Goal: Obtain resource: Download file/media

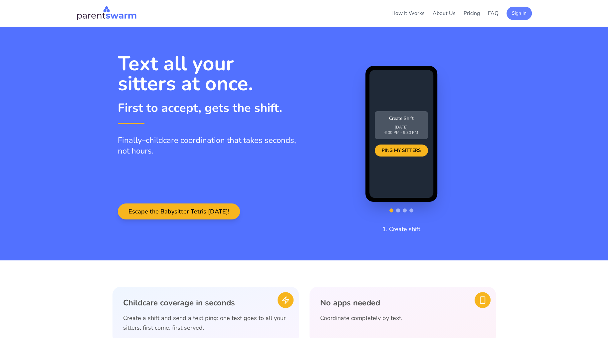
click at [515, 16] on button "Sign In" at bounding box center [519, 13] width 25 height 13
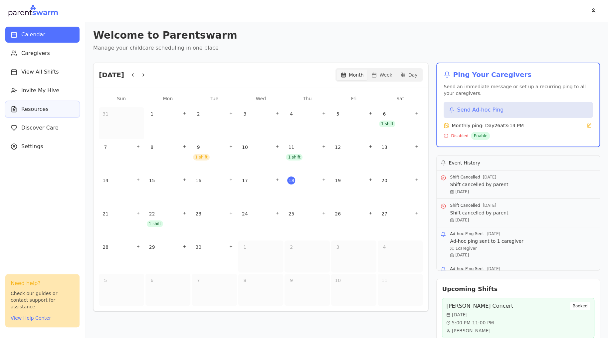
click at [11, 113] on div "Resources" at bounding box center [30, 109] width 38 height 8
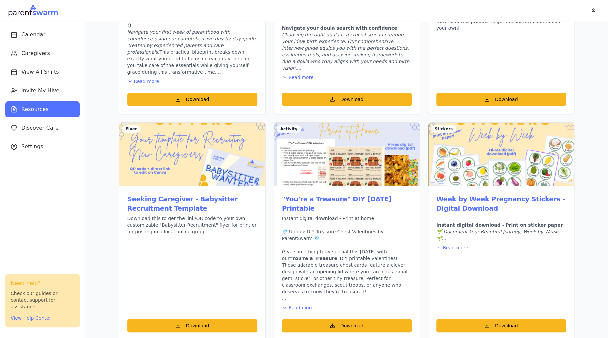
scroll to position [206, 0]
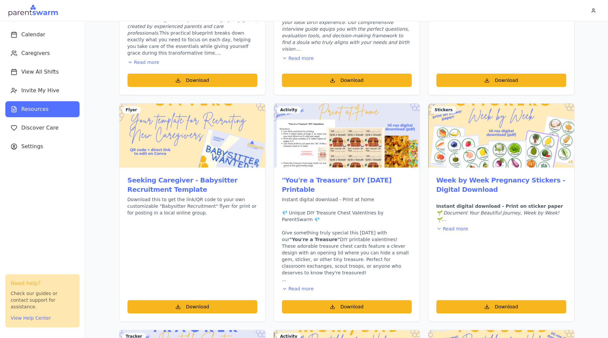
click at [189, 300] on div "Download" at bounding box center [193, 310] width 146 height 21
click at [190, 300] on button "Download" at bounding box center [193, 306] width 130 height 13
click at [46, 92] on span "Invite My Hive" at bounding box center [40, 91] width 38 height 8
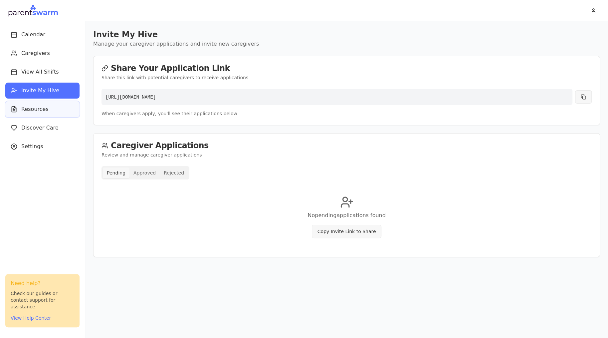
click at [40, 112] on span "Resources" at bounding box center [34, 109] width 27 height 8
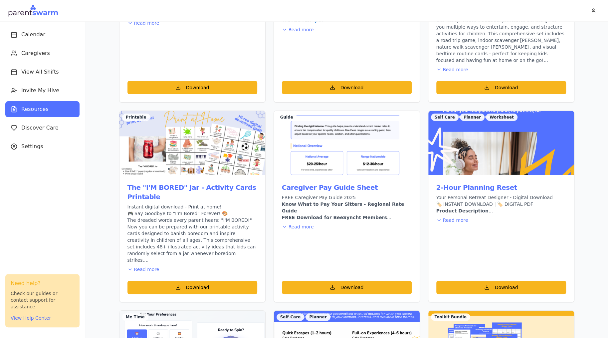
scroll to position [634, 0]
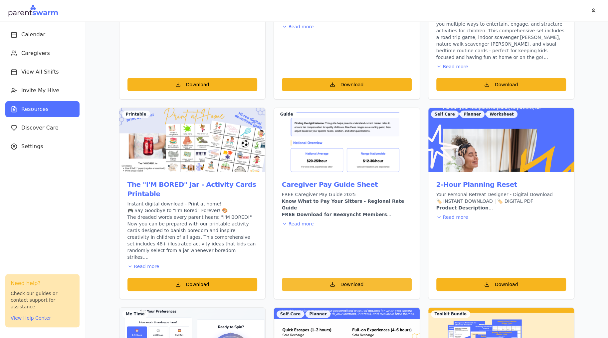
click at [350, 278] on button "Download" at bounding box center [347, 284] width 130 height 13
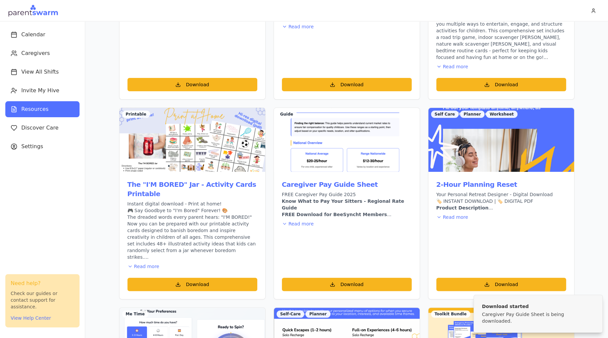
scroll to position [763, 0]
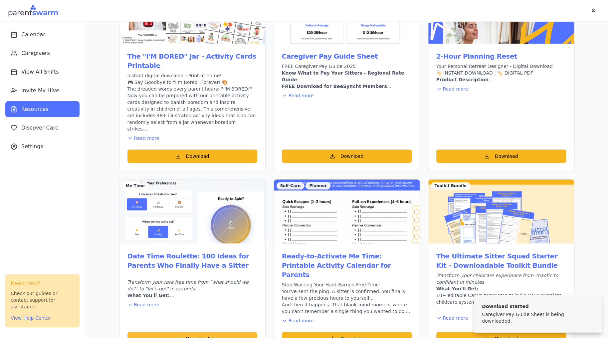
click at [221, 332] on button "Download" at bounding box center [193, 338] width 130 height 13
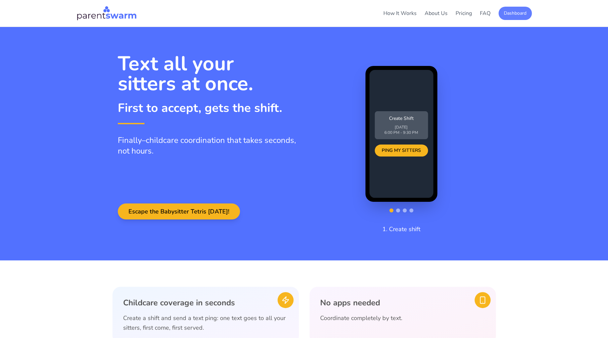
click at [518, 11] on button "Dashboard" at bounding box center [515, 13] width 33 height 13
